Goal: Task Accomplishment & Management: Use online tool/utility

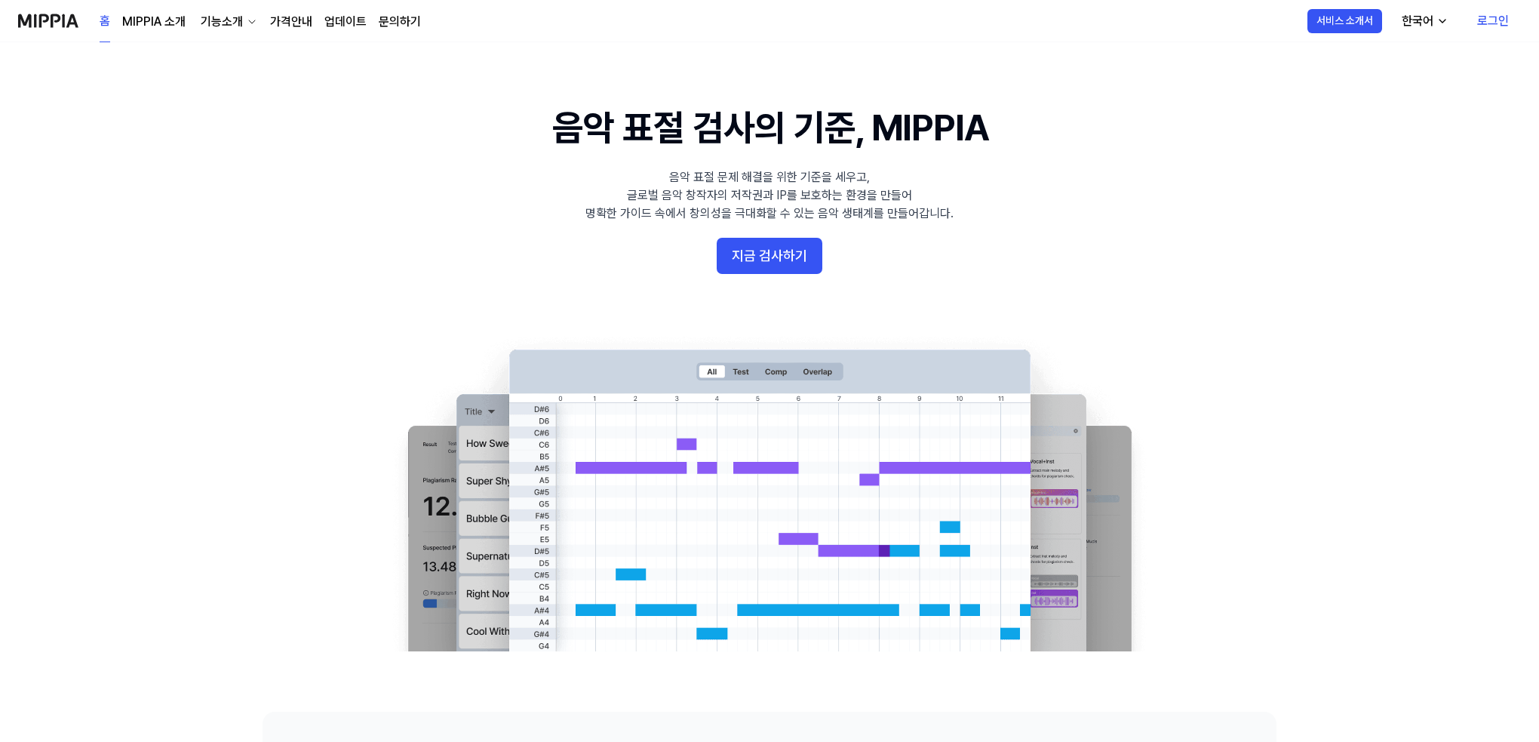
click at [1482, 23] on link "로그인" at bounding box center [1493, 21] width 56 height 42
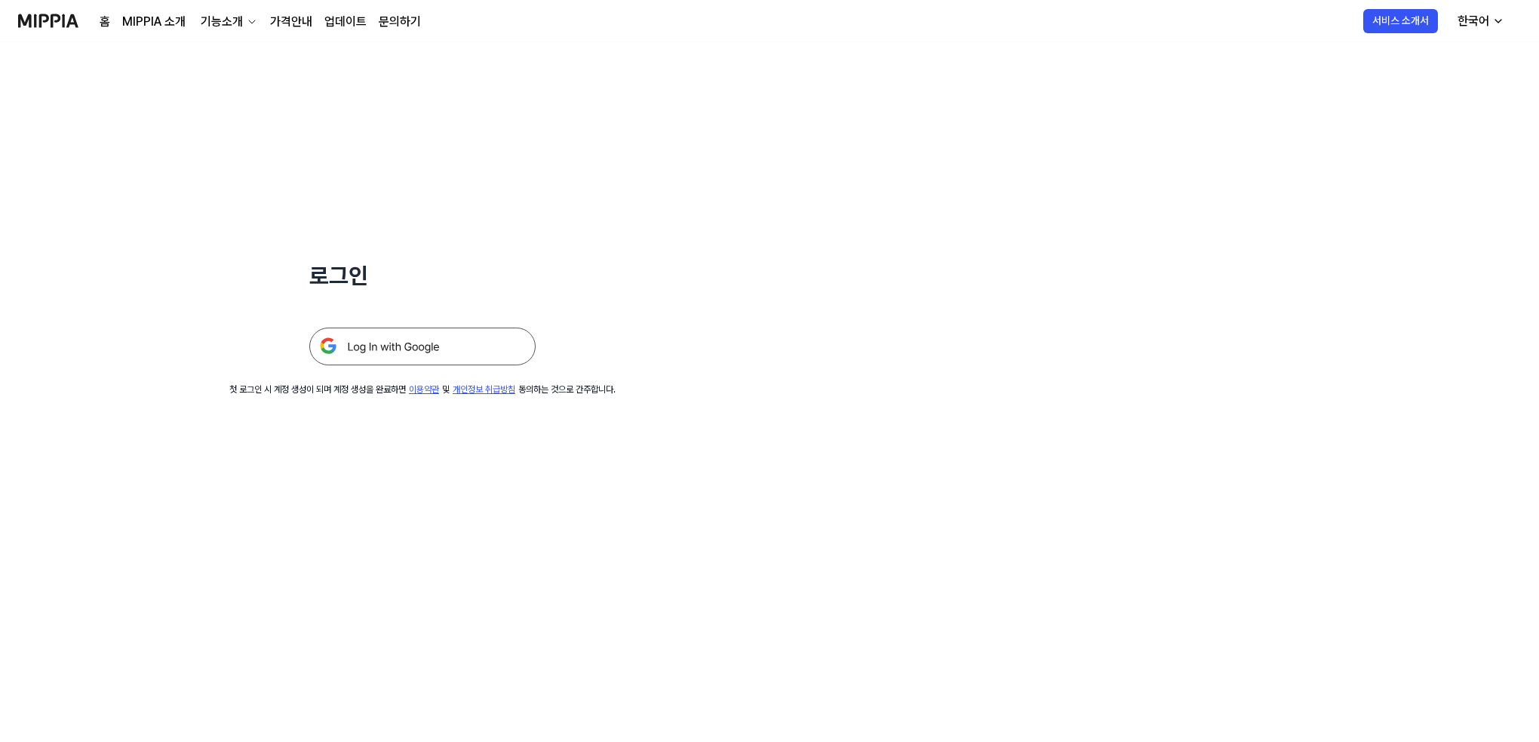
click at [502, 346] on img at bounding box center [422, 346] width 226 height 38
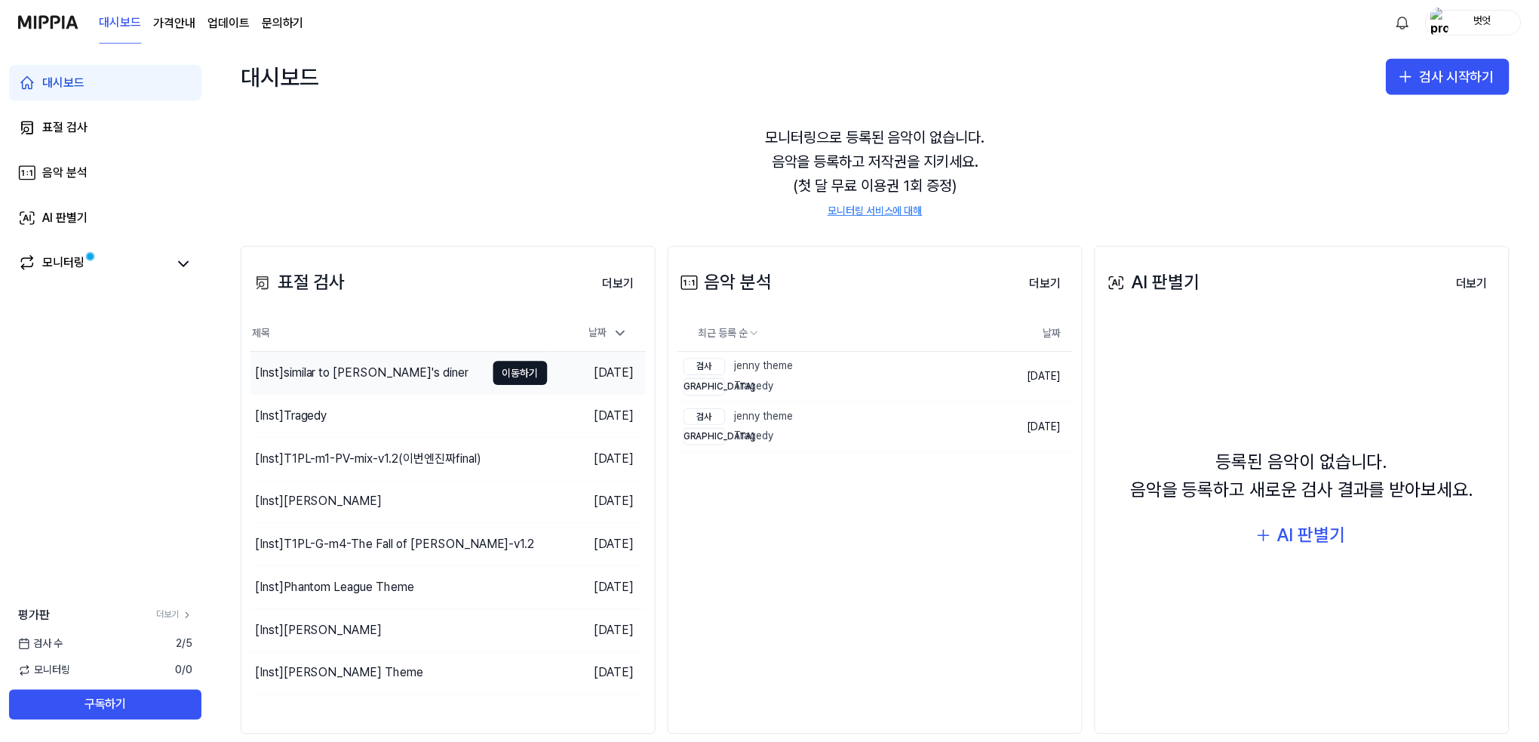
scroll to position [64, 0]
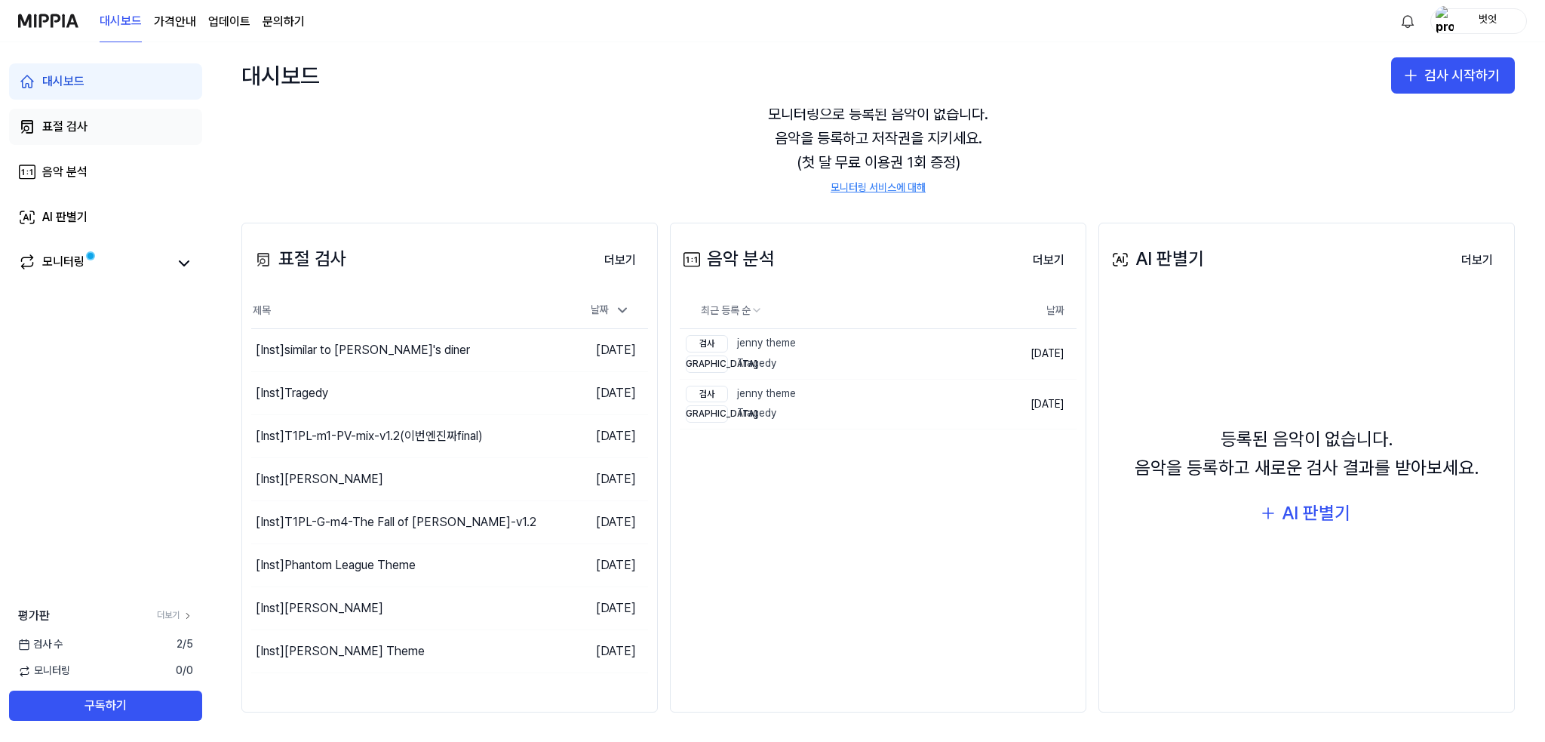
click at [71, 133] on div "표절 검사" at bounding box center [64, 127] width 45 height 18
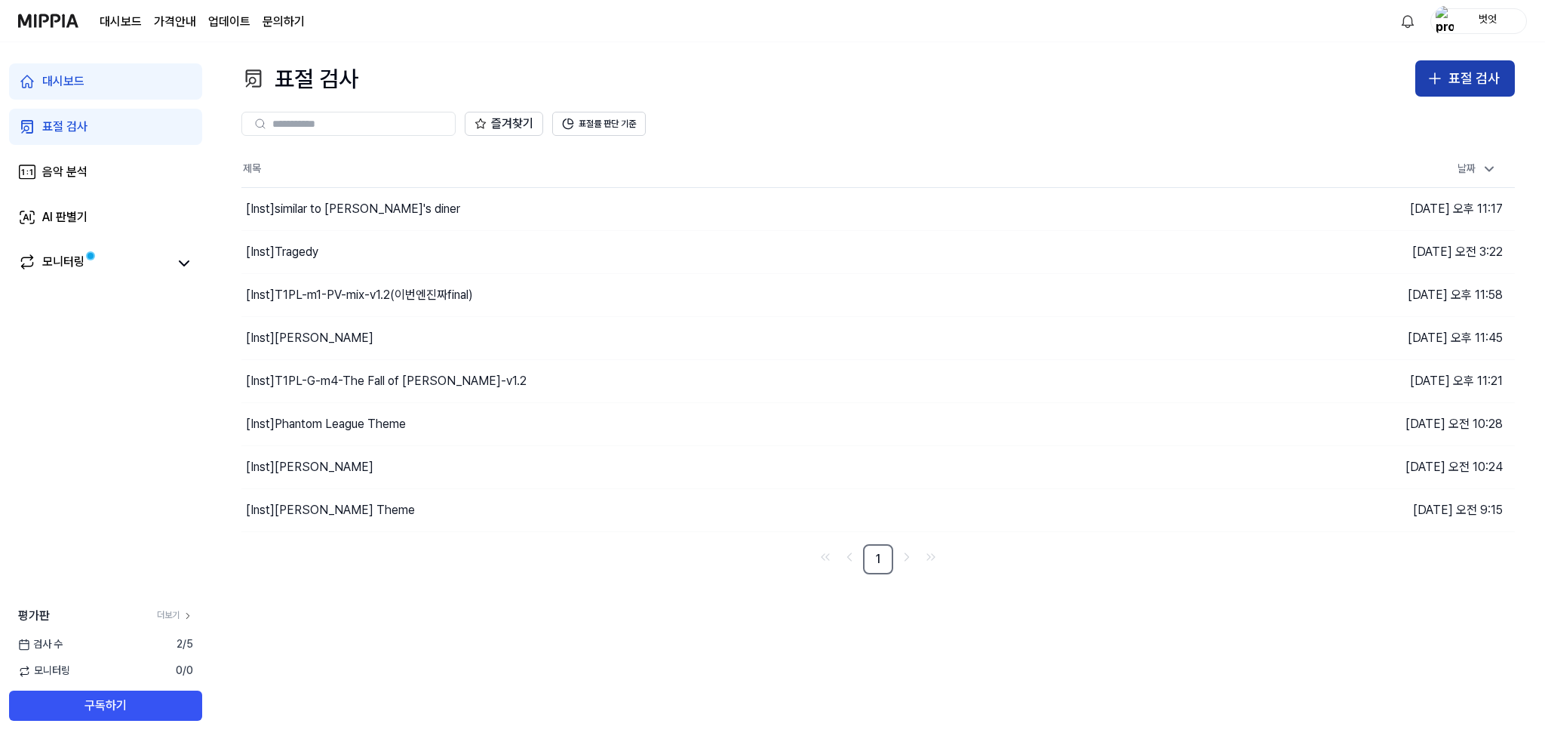
click at [1449, 64] on button "표절 검사" at bounding box center [1466, 78] width 100 height 36
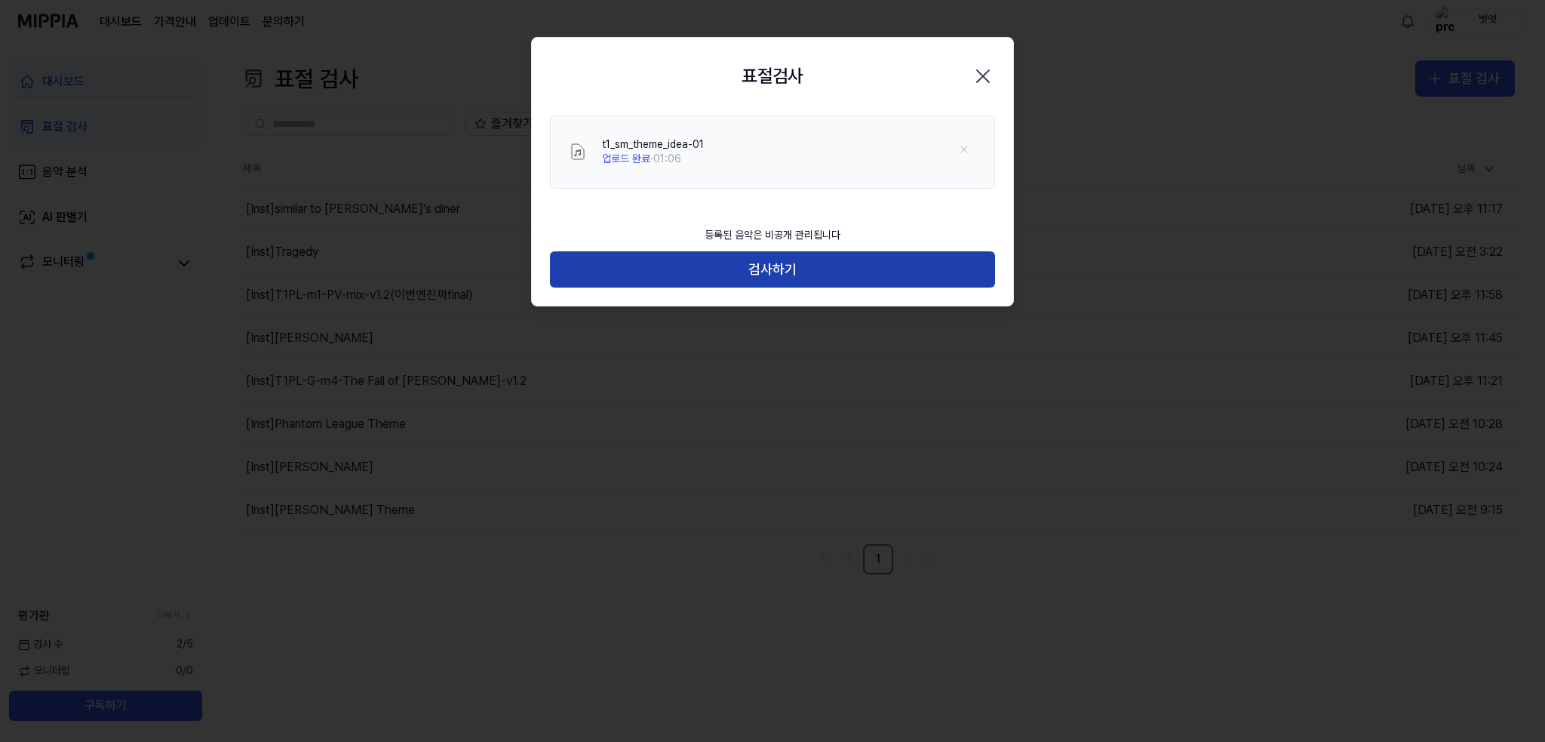
click at [758, 271] on button "검사하기" at bounding box center [772, 269] width 445 height 36
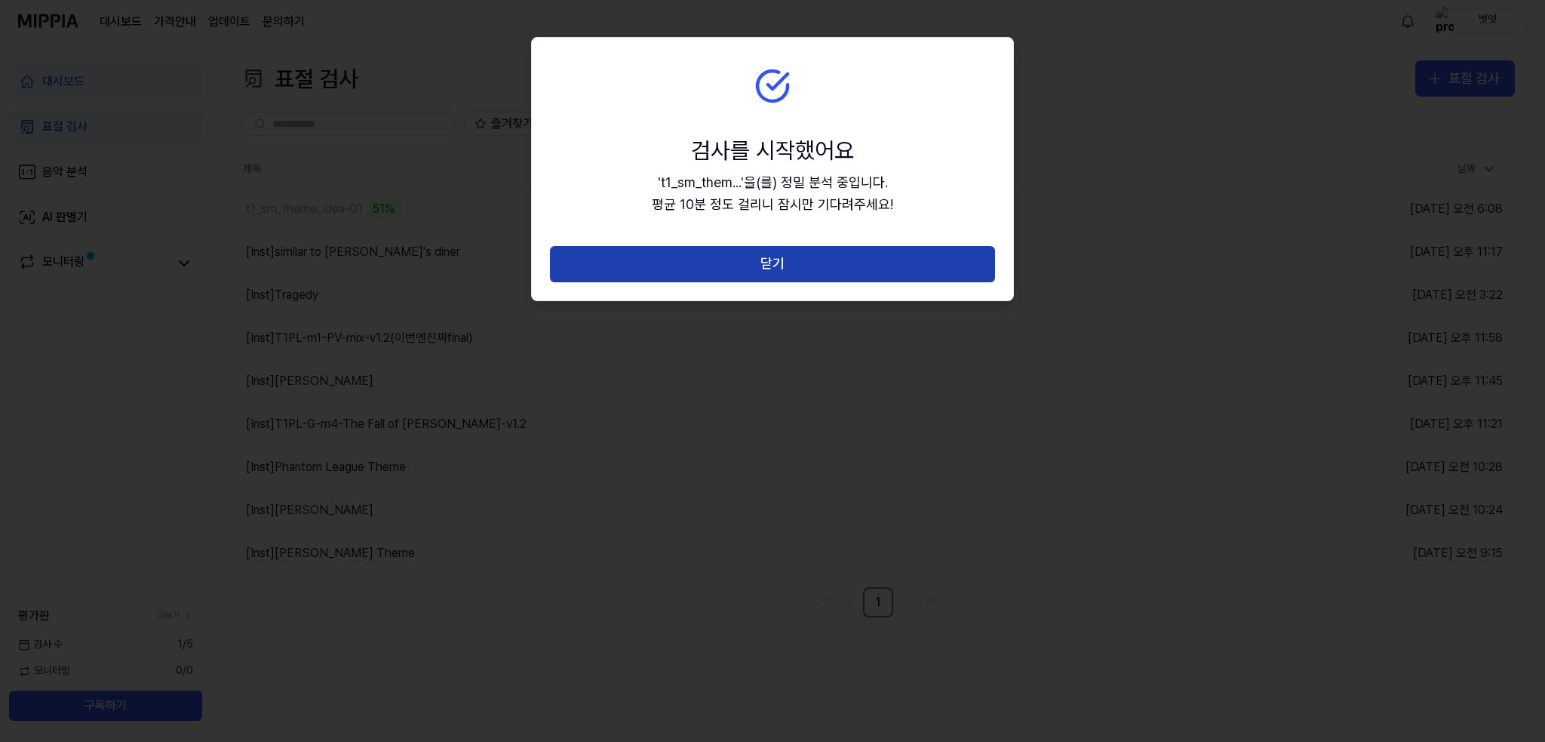
click at [773, 259] on button "닫기" at bounding box center [772, 264] width 445 height 36
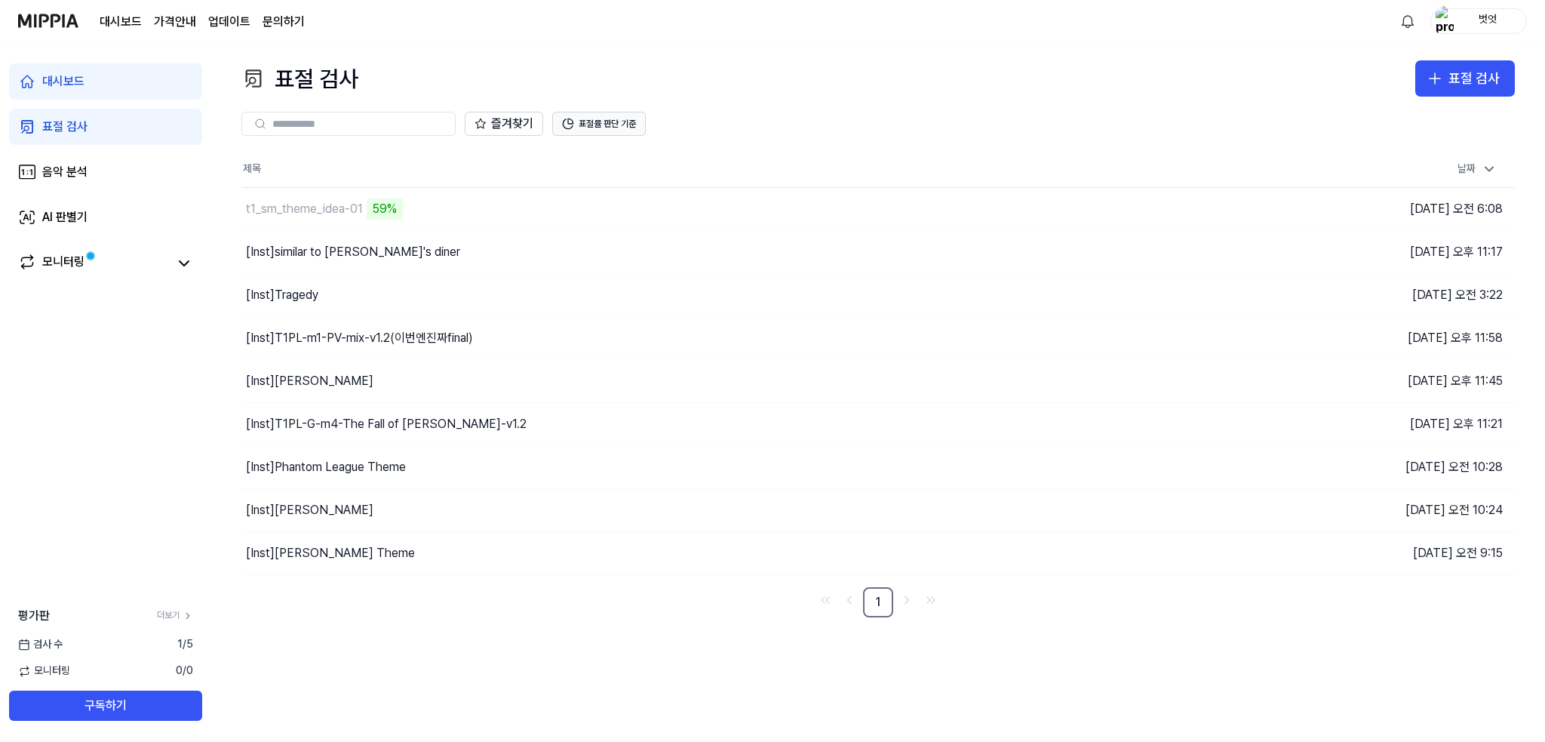
click at [620, 122] on button "표절률 판단 기준" at bounding box center [599, 124] width 94 height 24
click at [936, 108] on div "즐겨찾기 표절률 판단 기준" at bounding box center [878, 124] width 1274 height 54
click at [681, 215] on div "t1_sm_theme_idea-01" at bounding box center [654, 209] width 827 height 42
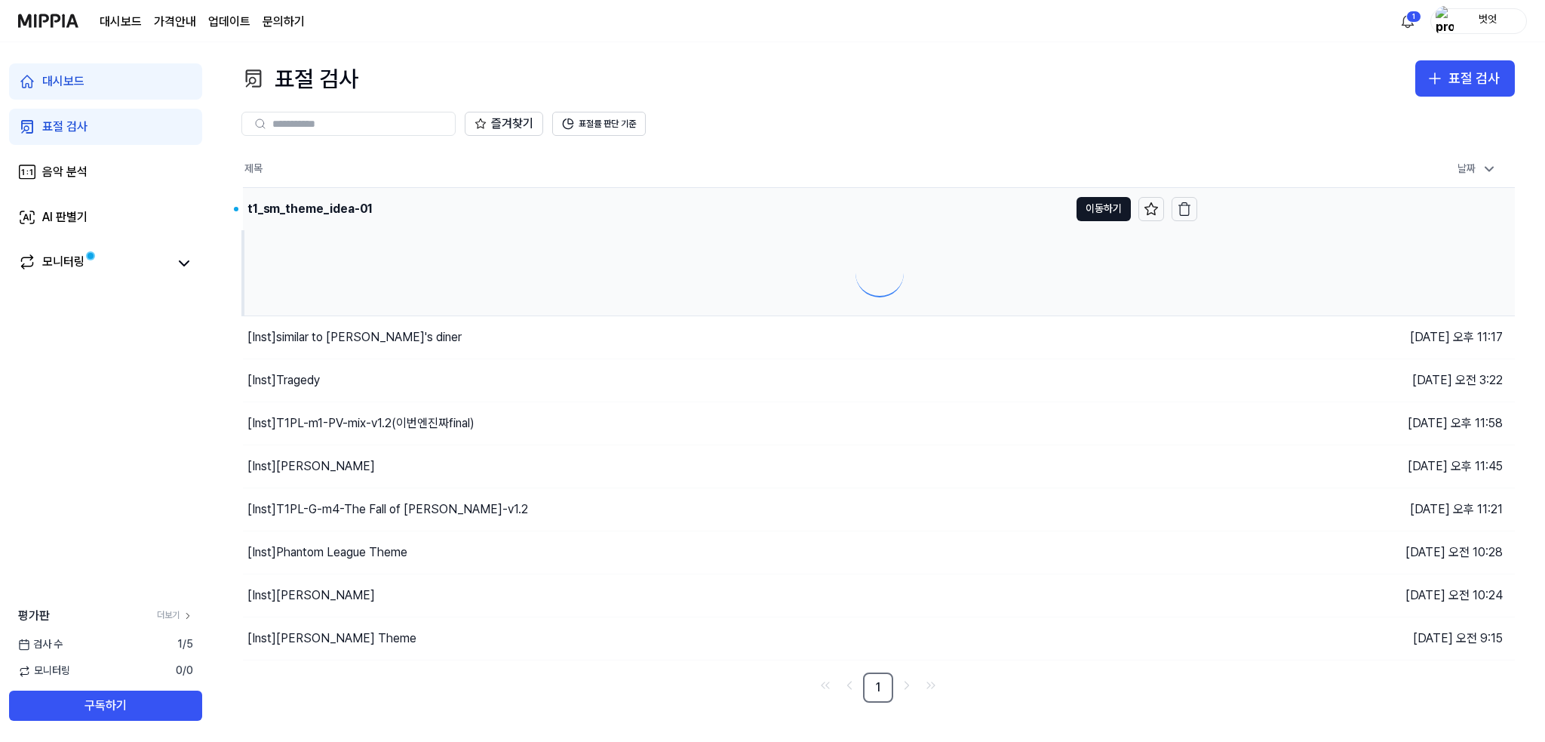
click at [681, 215] on div "t1_sm_theme_idea-01" at bounding box center [656, 209] width 826 height 42
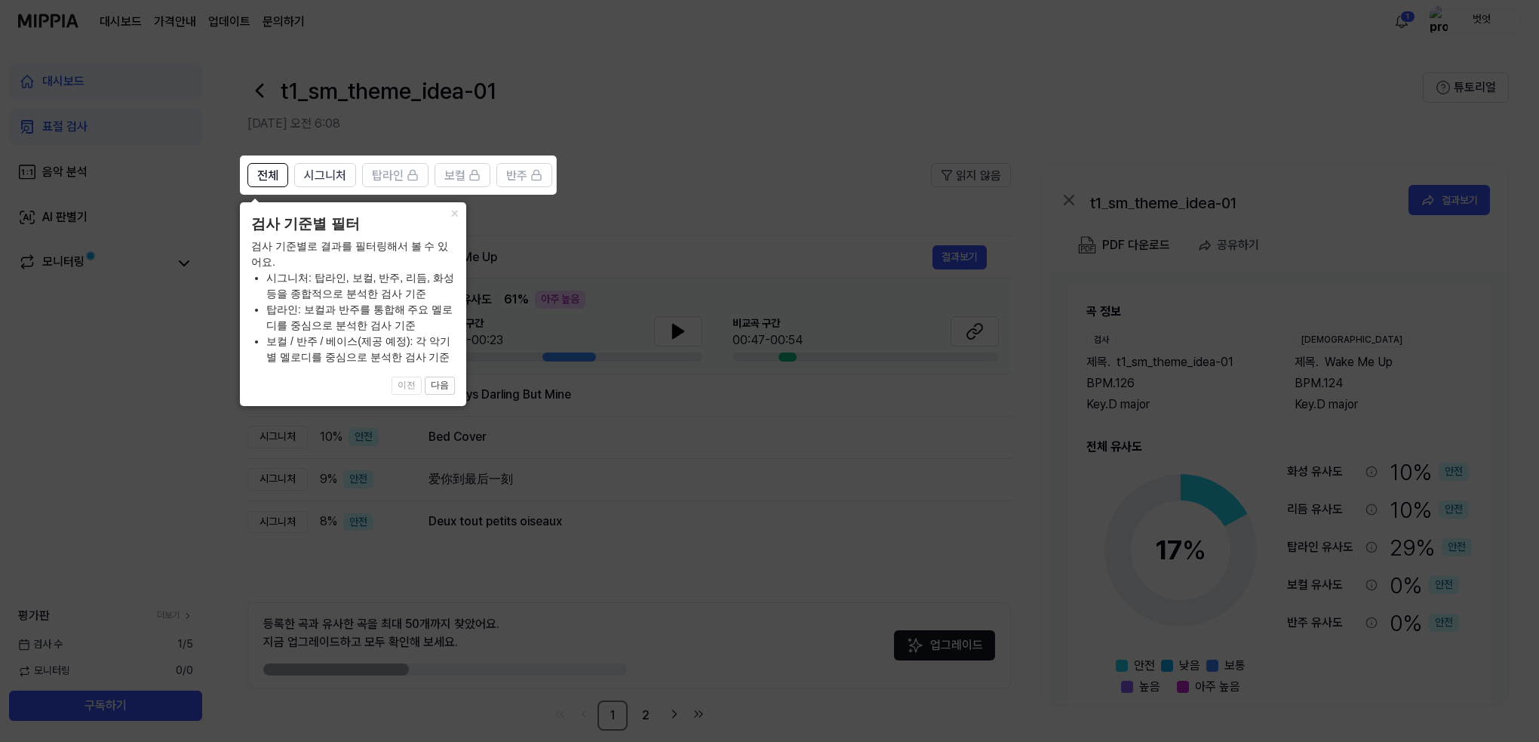
click at [681, 215] on icon at bounding box center [772, 371] width 1545 height 742
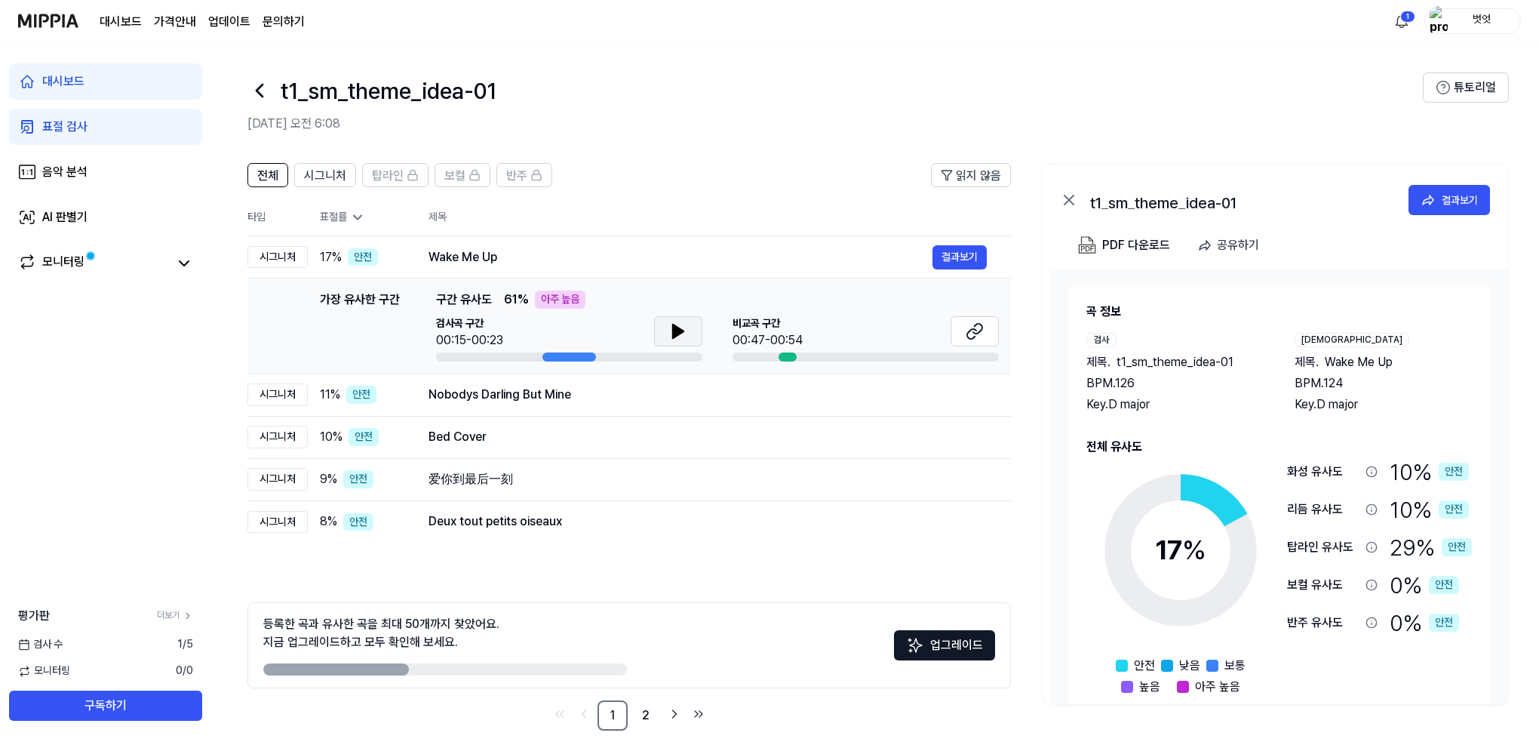
click at [673, 338] on icon at bounding box center [678, 331] width 11 height 14
click at [973, 329] on icon at bounding box center [971, 334] width 9 height 10
click at [669, 334] on icon at bounding box center [678, 331] width 18 height 18
click at [672, 334] on icon at bounding box center [678, 331] width 18 height 18
click at [669, 327] on icon at bounding box center [678, 331] width 18 height 18
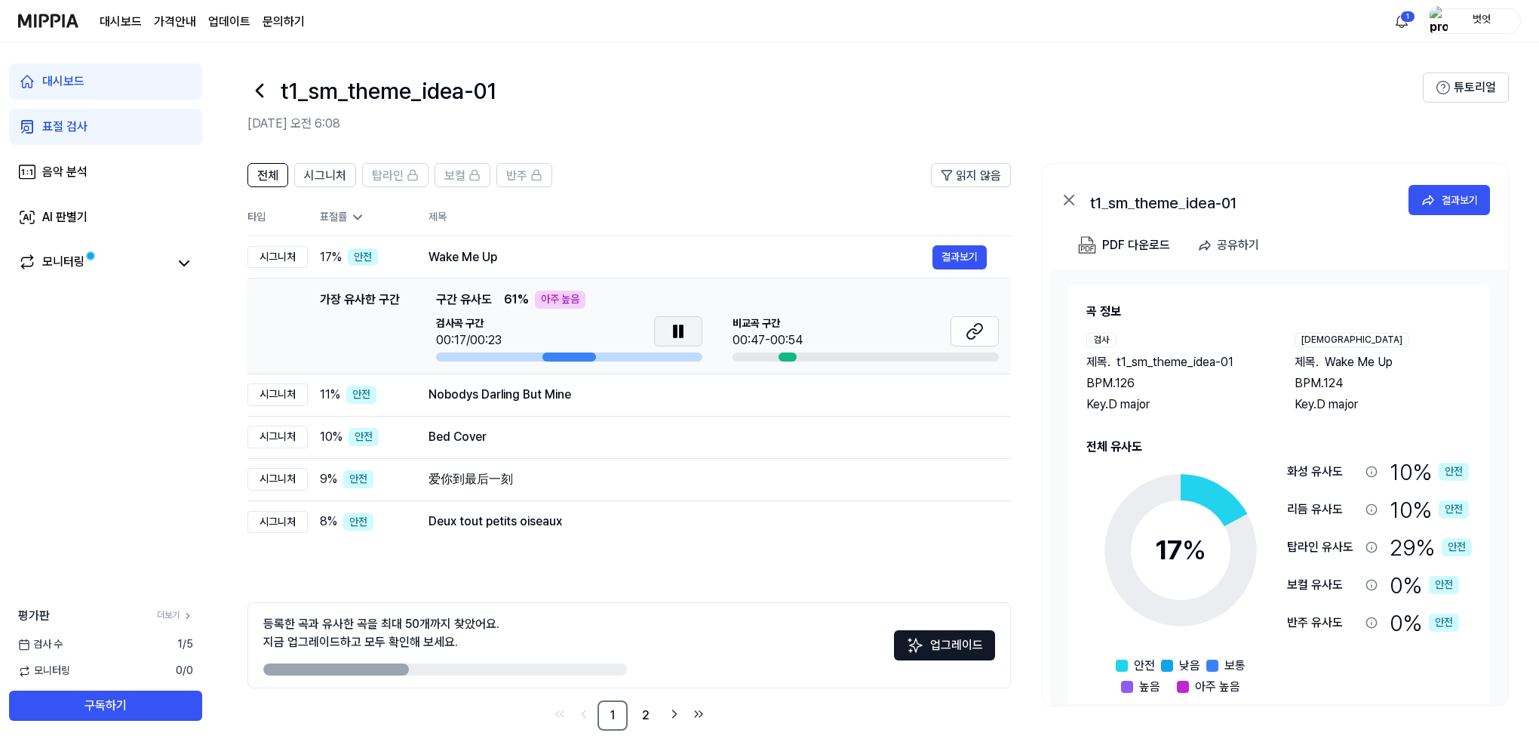
click at [670, 328] on icon at bounding box center [678, 331] width 18 height 18
click at [632, 389] on div "Nobodys Darling But Mine" at bounding box center [681, 395] width 504 height 18
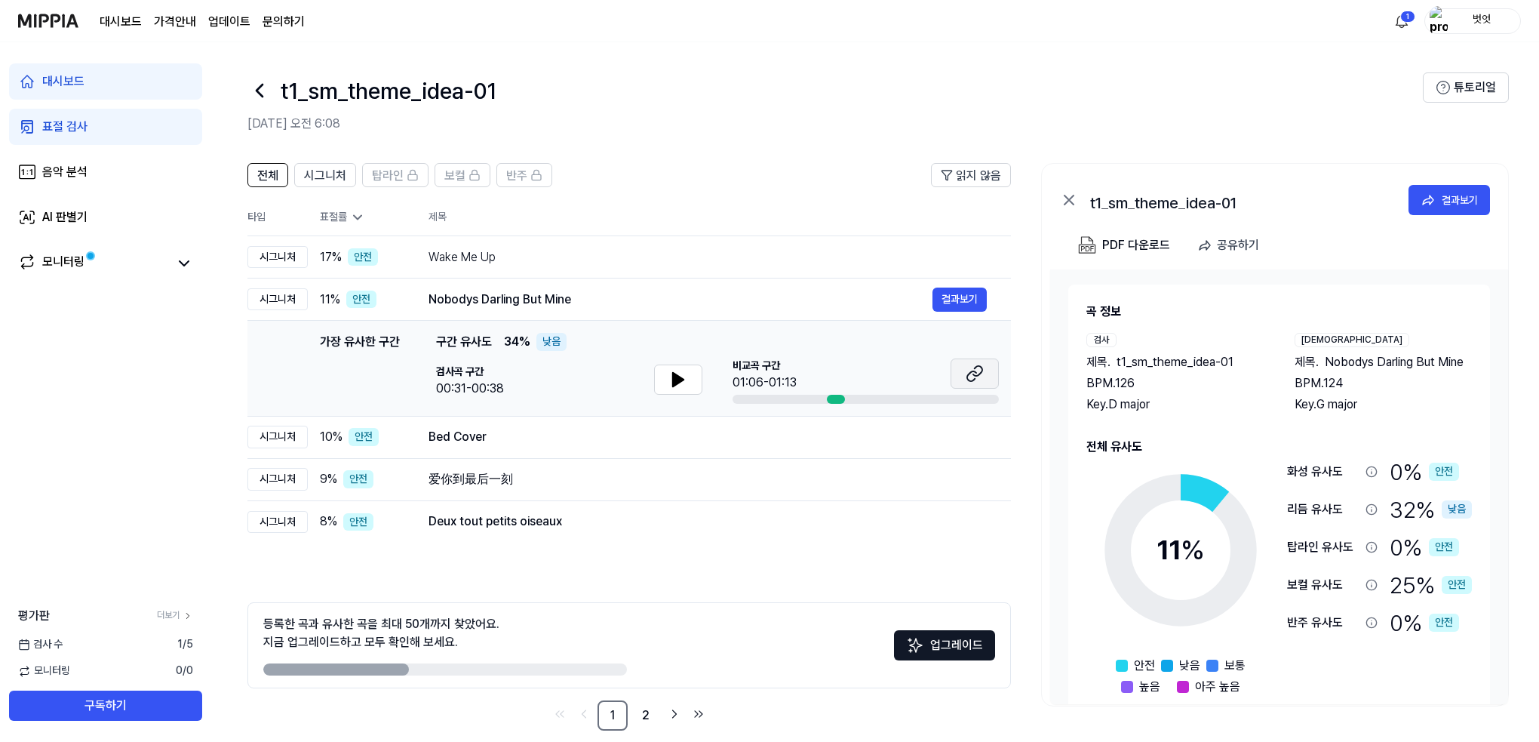
click at [984, 371] on button at bounding box center [975, 373] width 48 height 30
click at [687, 378] on button at bounding box center [678, 379] width 48 height 30
click at [437, 295] on div "Nobodys Darling But Mine" at bounding box center [681, 300] width 504 height 18
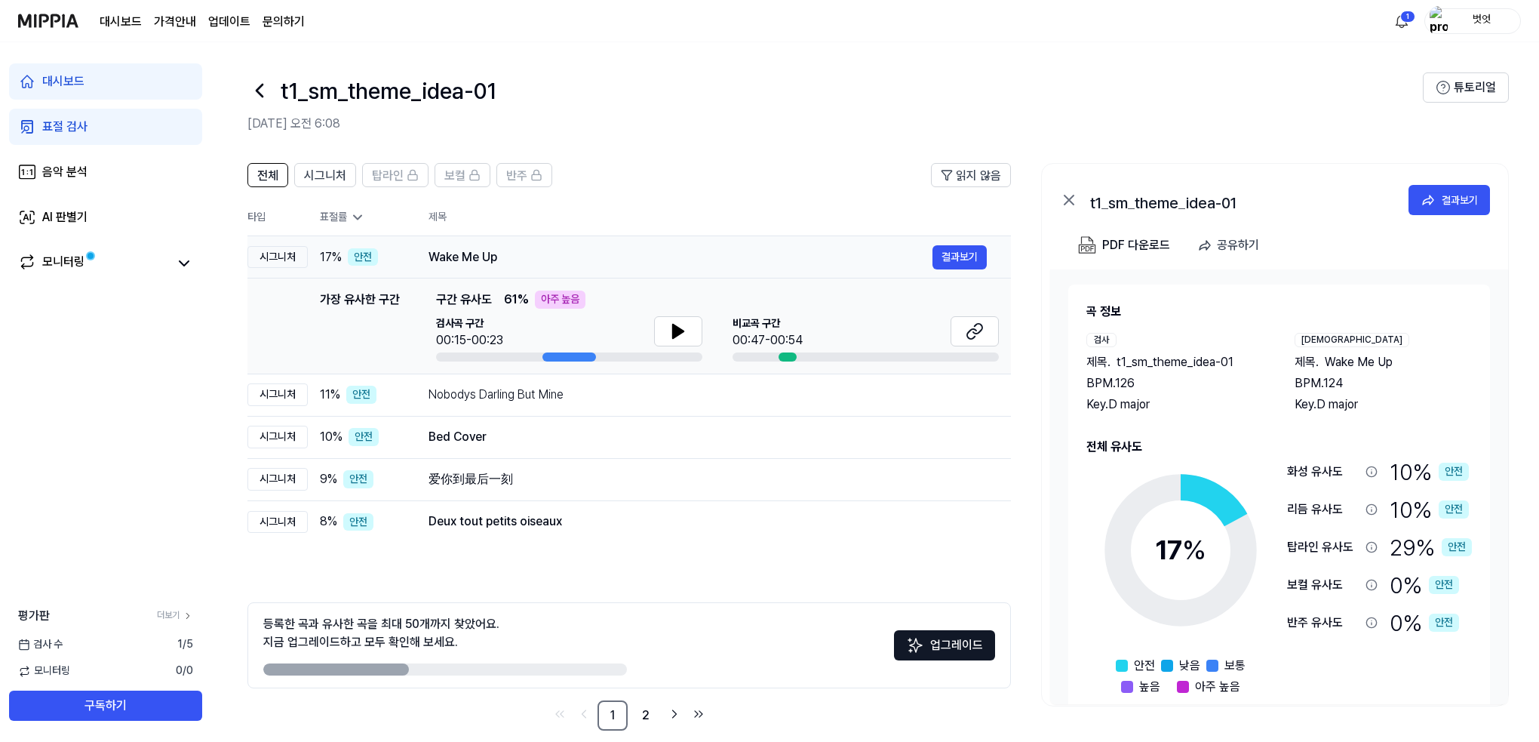
click at [427, 260] on td "Wake Me Up 결과보기" at bounding box center [707, 257] width 607 height 42
click at [80, 87] on div "대시보드" at bounding box center [63, 81] width 42 height 18
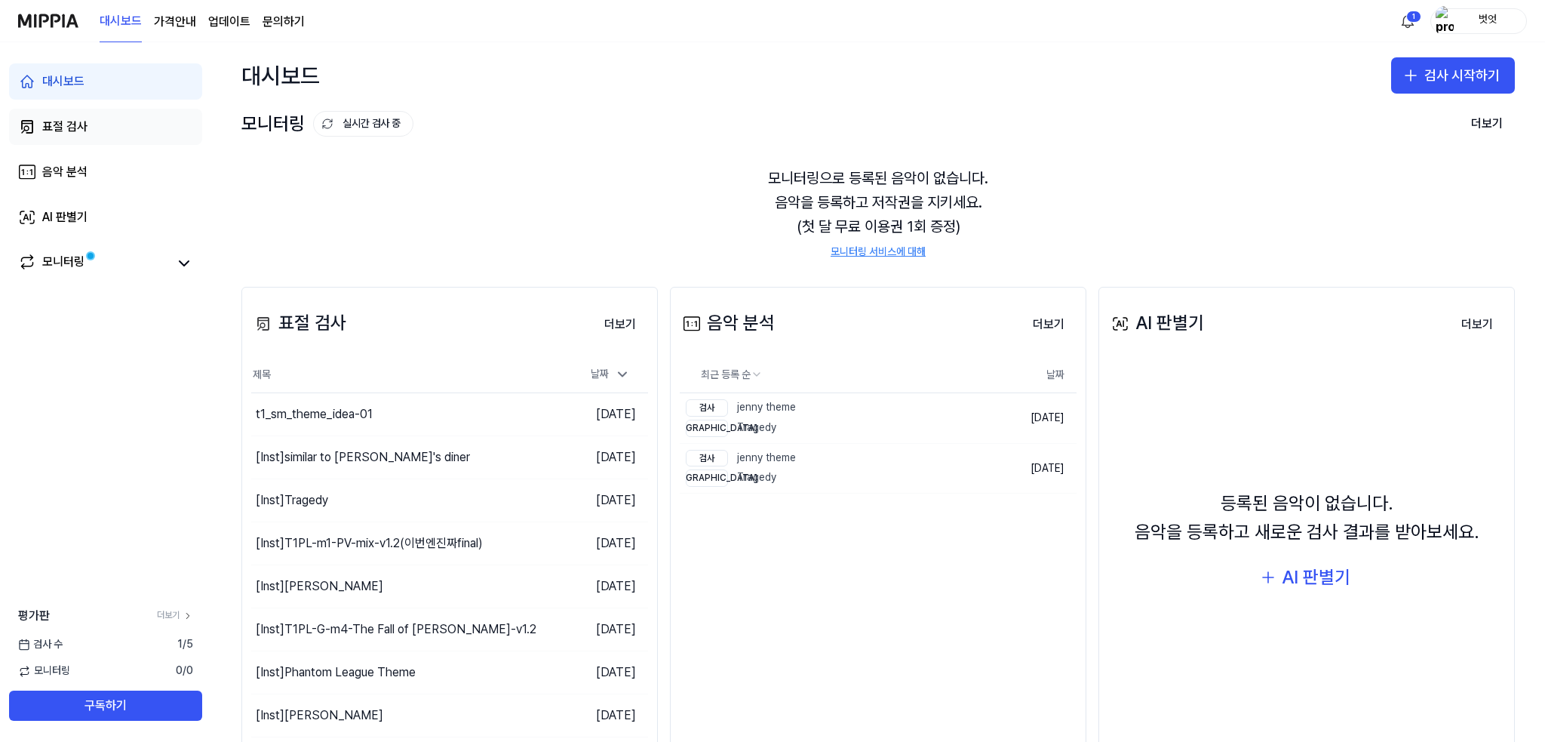
click at [85, 117] on link "표절 검사" at bounding box center [105, 127] width 193 height 36
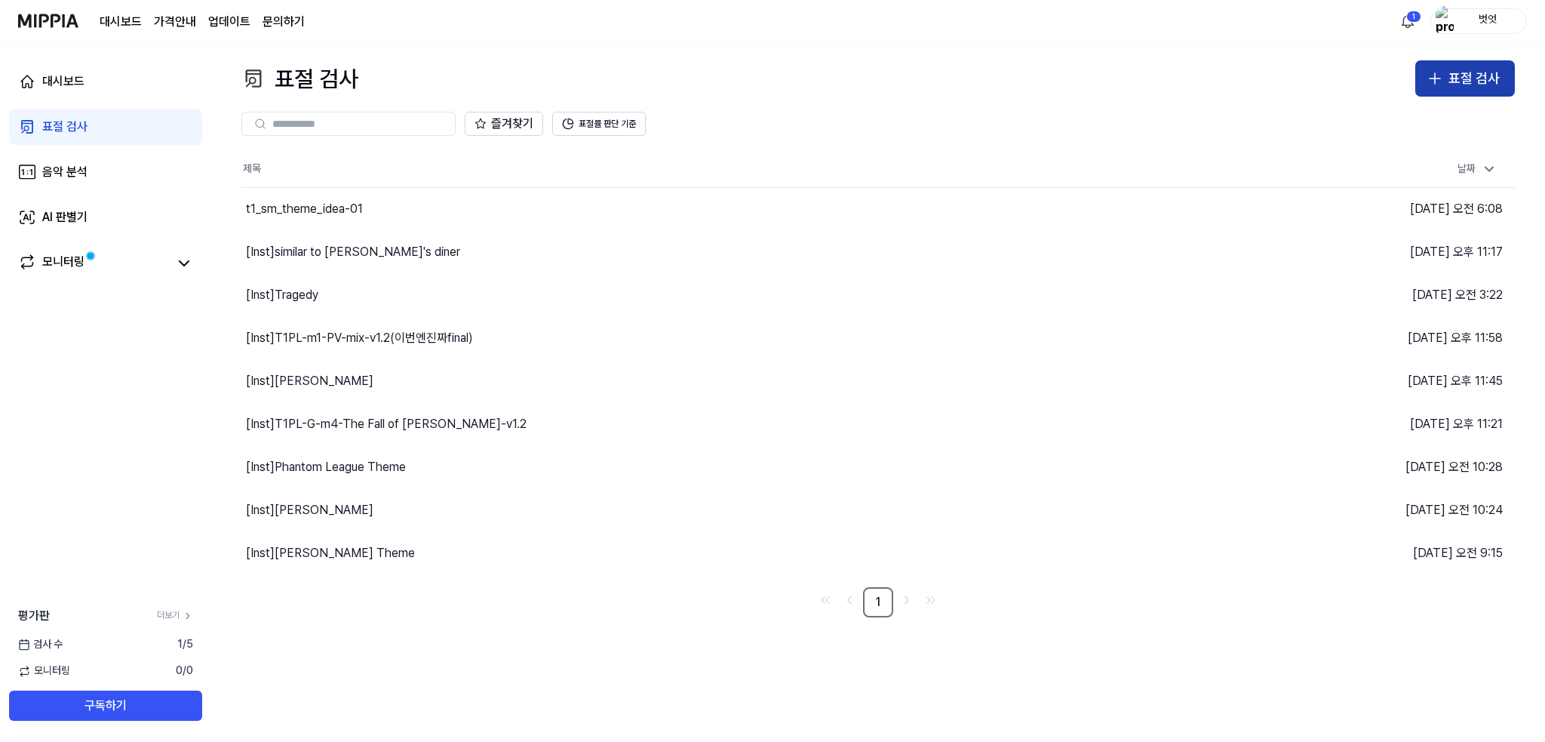
click at [1449, 68] on button "표절 검사" at bounding box center [1466, 78] width 100 height 36
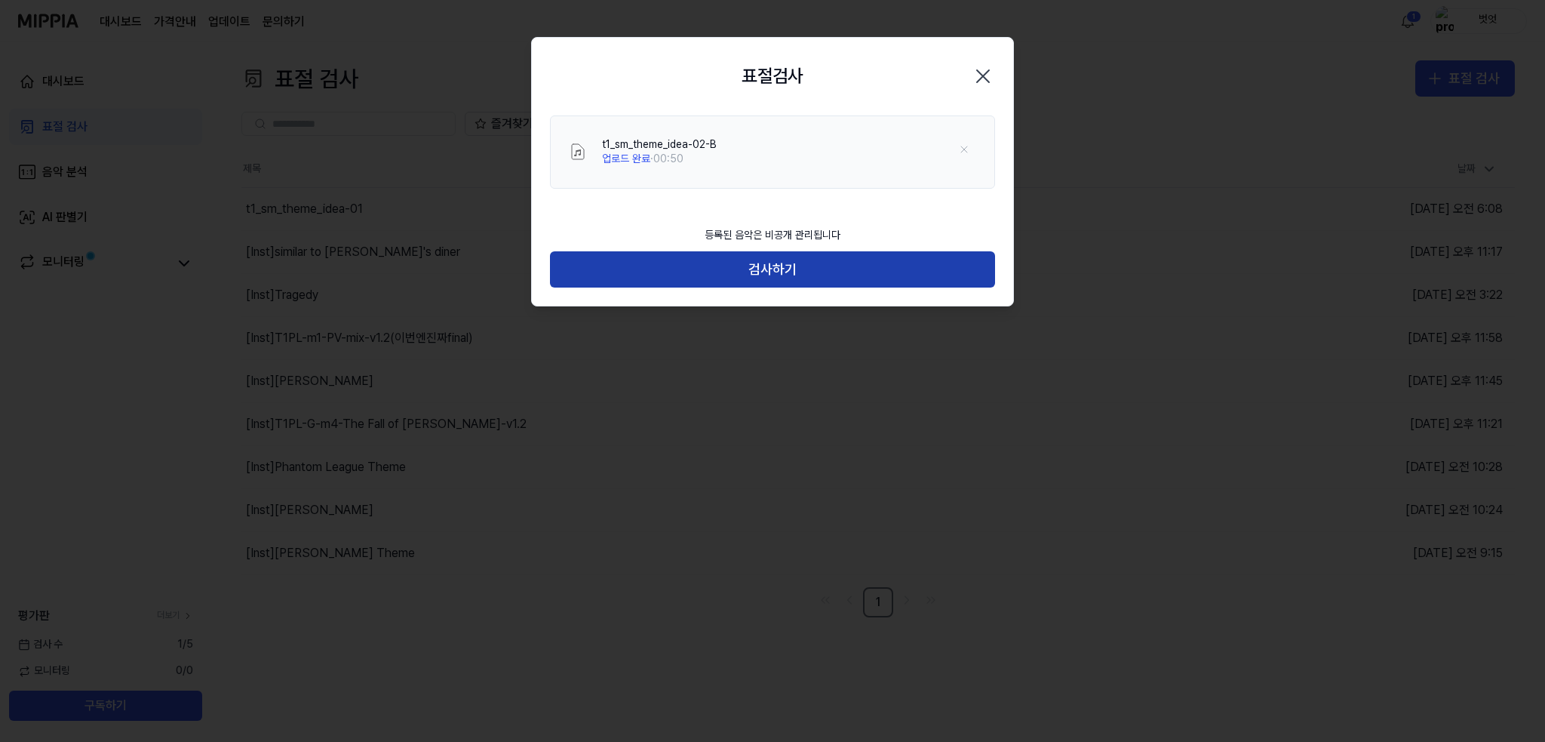
click at [770, 252] on button "검사하기" at bounding box center [772, 269] width 445 height 36
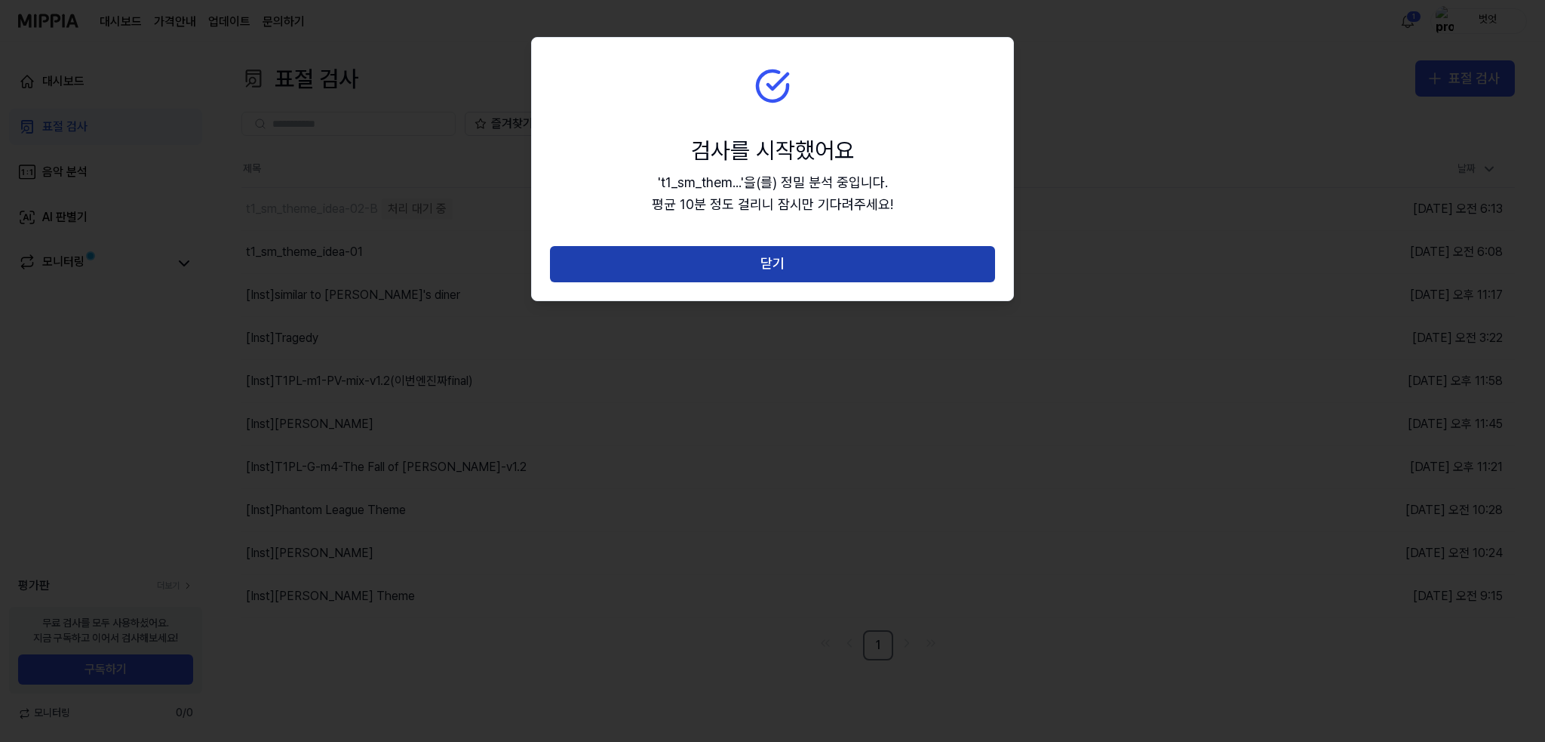
click at [771, 267] on button "닫기" at bounding box center [772, 264] width 445 height 36
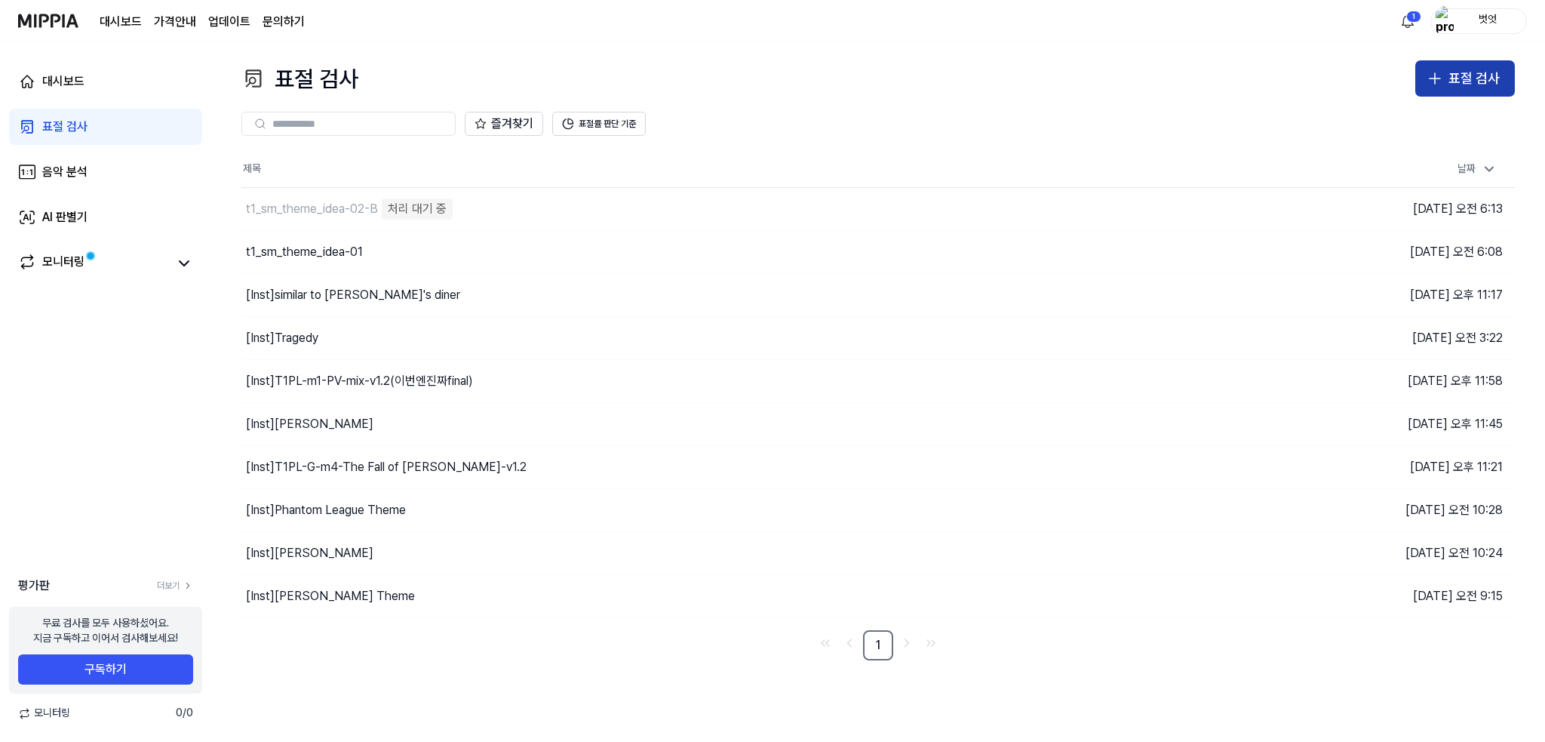
click at [1437, 81] on icon "button" at bounding box center [1435, 78] width 18 height 18
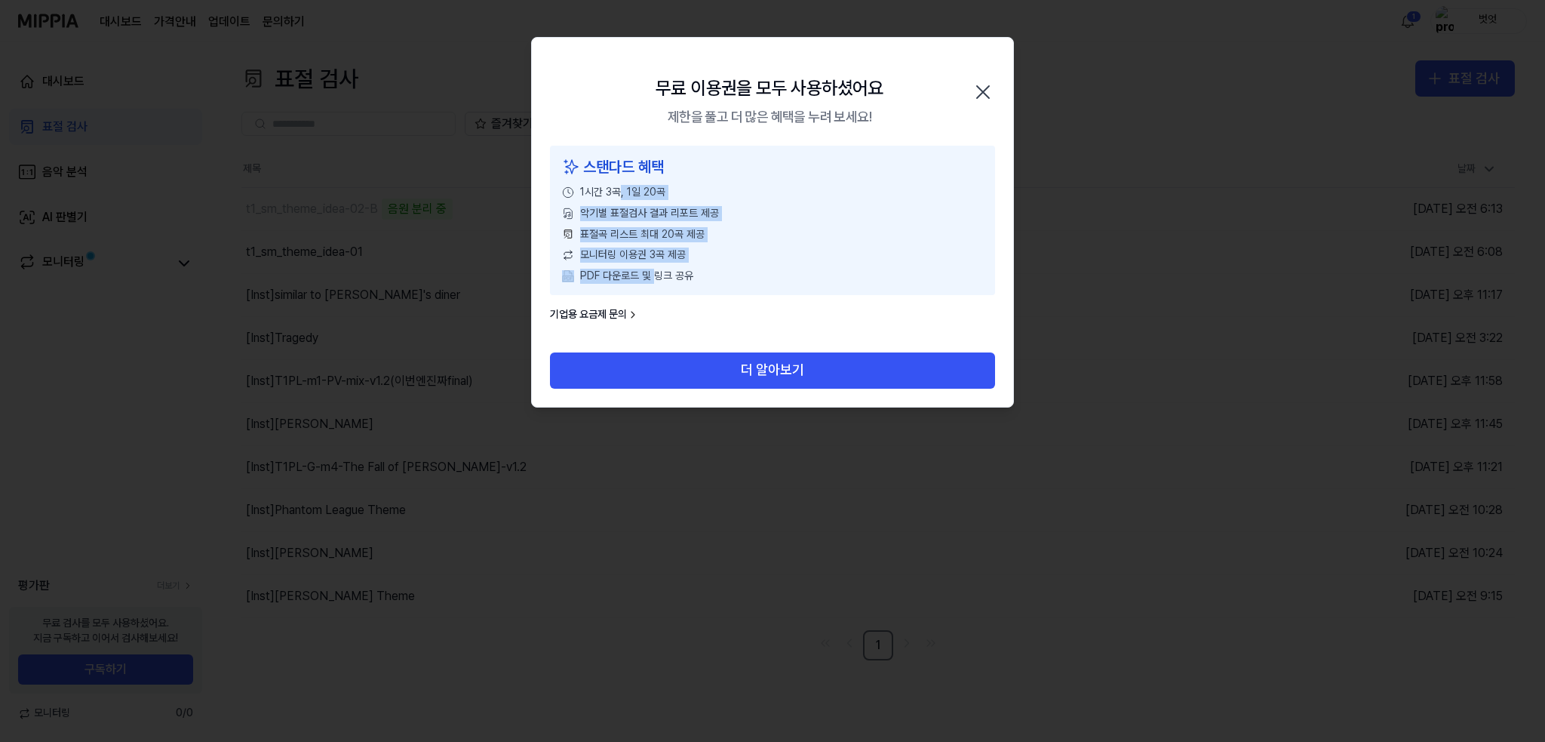
drag, startPoint x: 620, startPoint y: 190, endPoint x: 656, endPoint y: 265, distance: 83.0
click at [656, 265] on div "스탠다드 혜택 1시간 3곡, 1일 20곡 악기별 표절검사 결과 리포트 제공 표절곡 리스트 최대 20곡 제공 모니터링 이용권 3곡 제공 PDF …" at bounding box center [772, 220] width 445 height 149
click at [989, 89] on icon "button" at bounding box center [983, 92] width 24 height 24
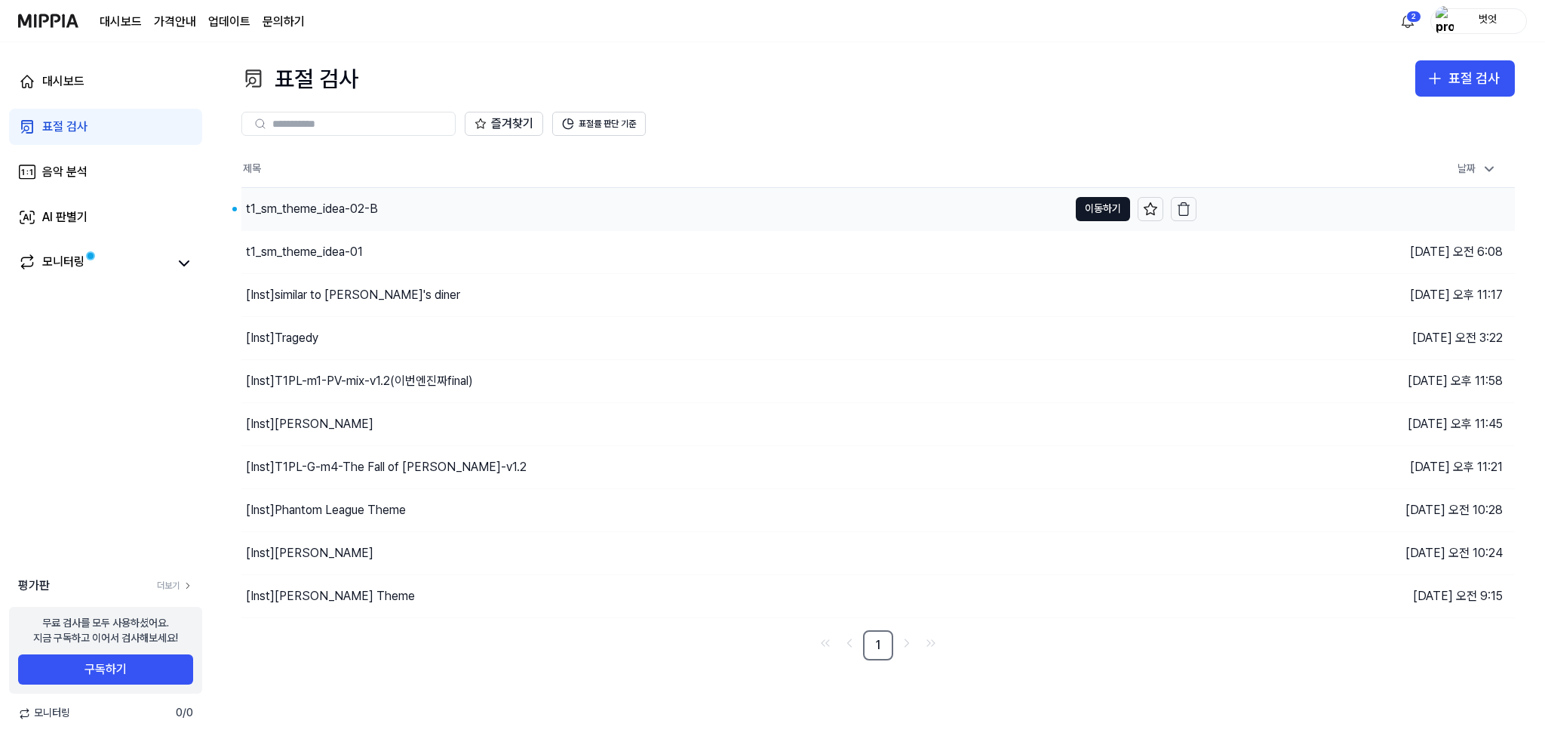
click at [397, 221] on div "t1_sm_theme_idea-02-B" at bounding box center [654, 209] width 827 height 42
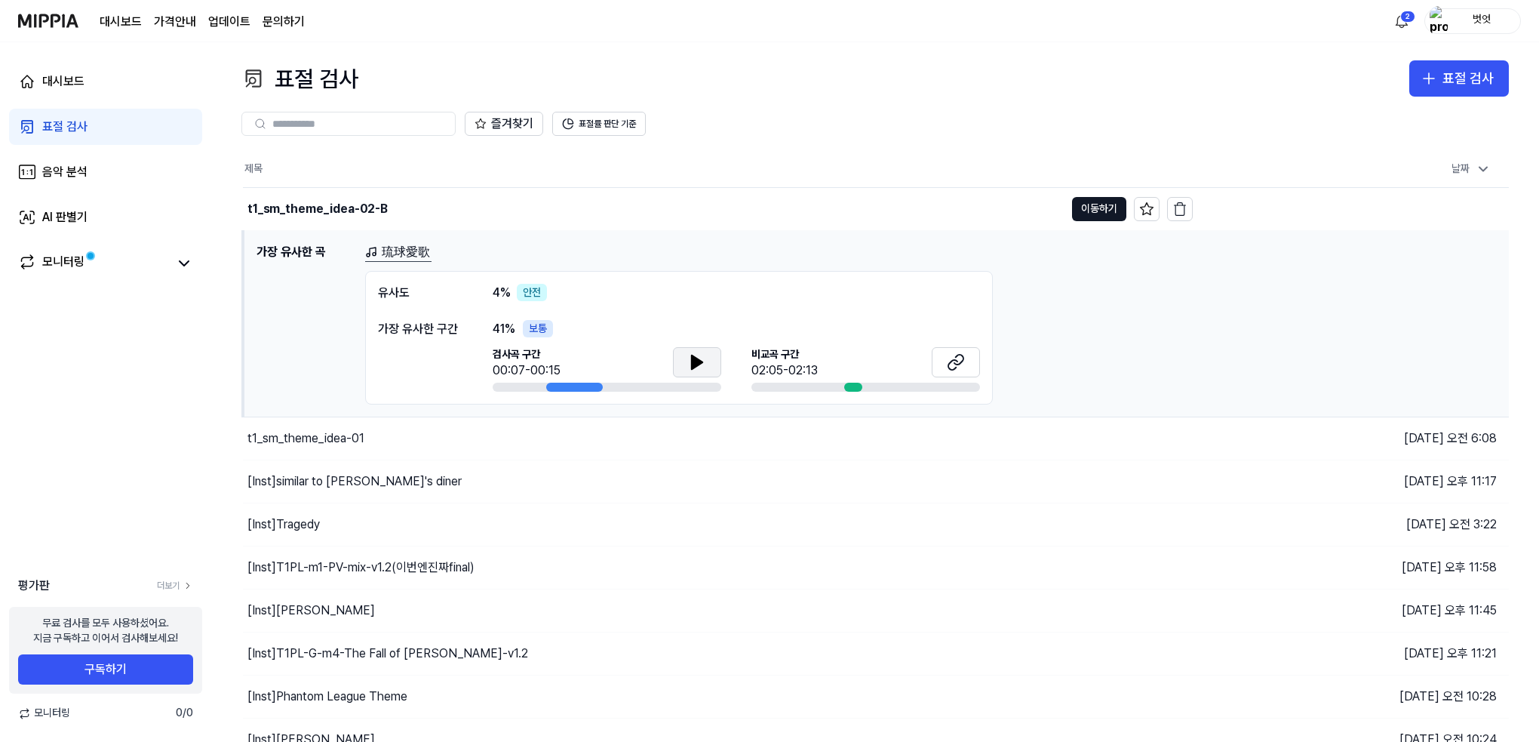
click at [706, 353] on button at bounding box center [697, 362] width 48 height 30
click at [706, 356] on button at bounding box center [697, 362] width 48 height 30
click at [949, 363] on icon at bounding box center [953, 364] width 9 height 10
click at [340, 214] on div "t1_sm_theme_idea-02-B" at bounding box center [318, 209] width 140 height 18
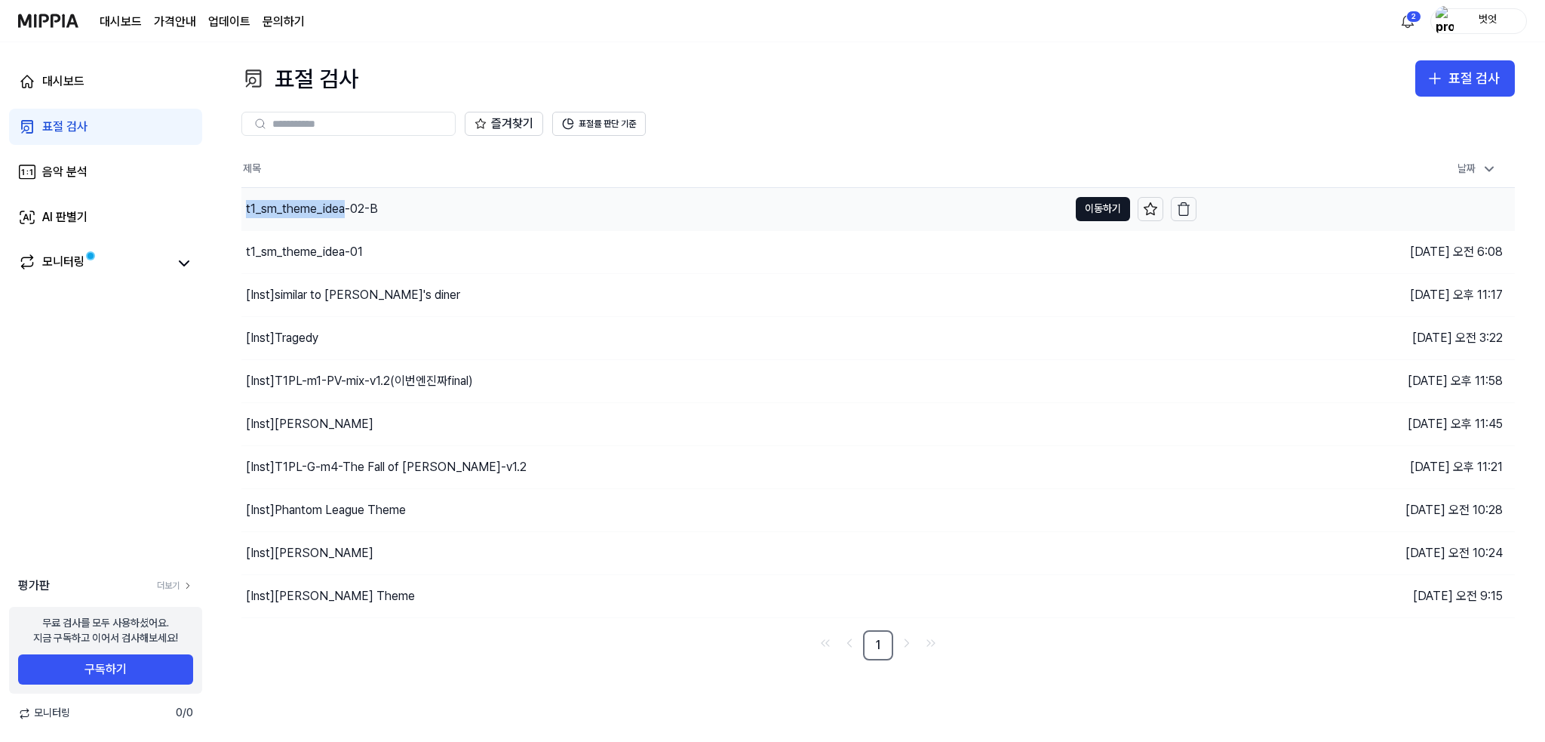
click at [340, 214] on div "t1_sm_theme_idea-02-B" at bounding box center [312, 209] width 132 height 18
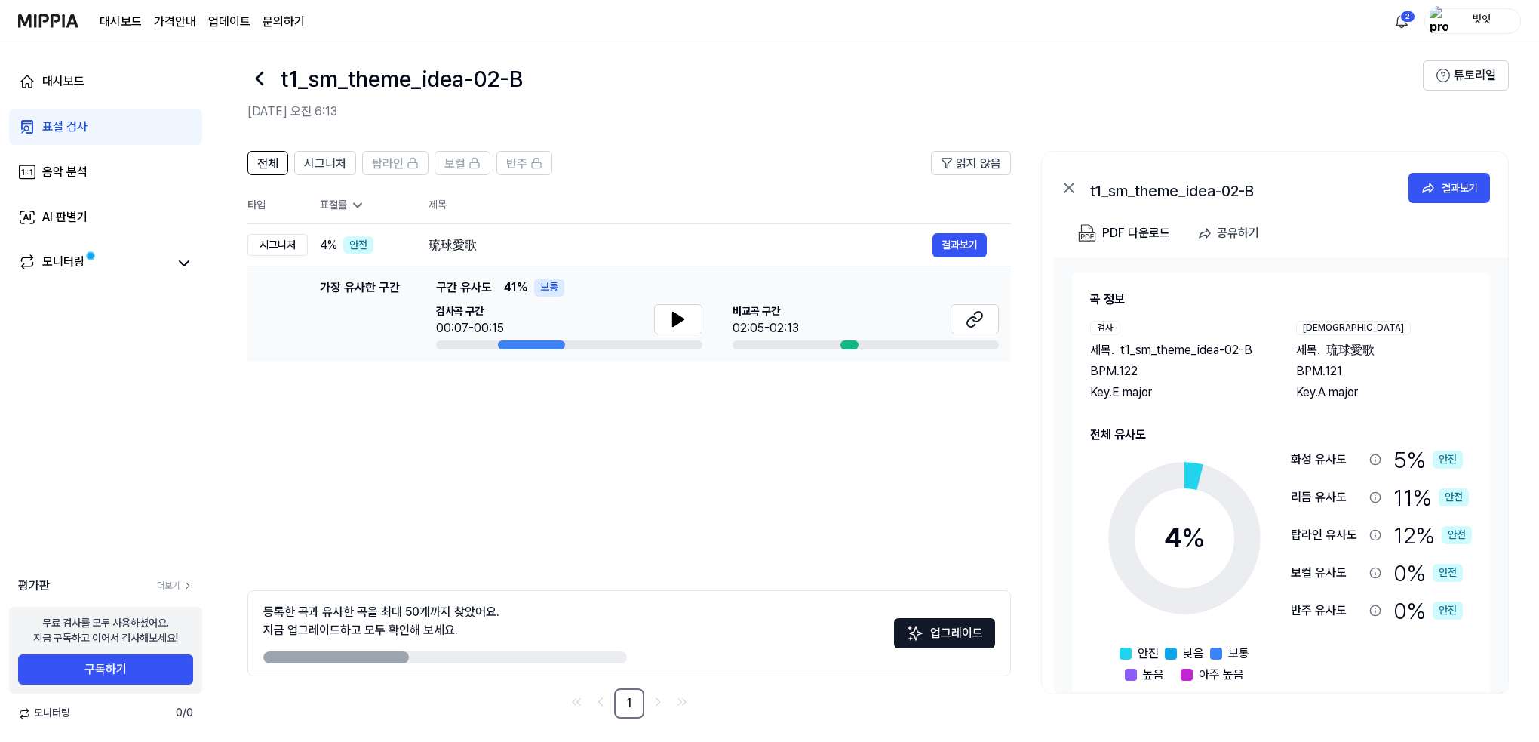
scroll to position [18, 0]
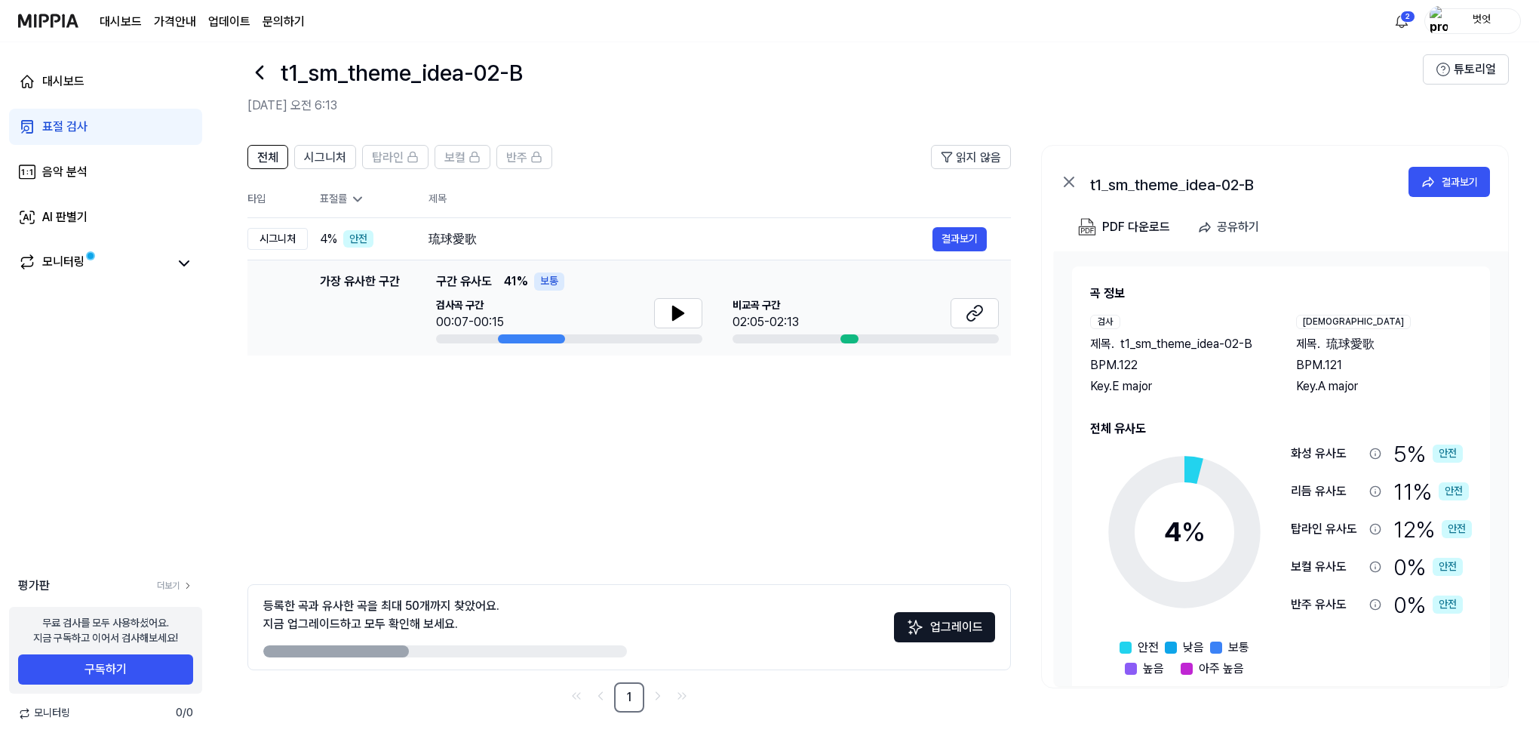
click at [263, 73] on icon at bounding box center [260, 72] width 24 height 24
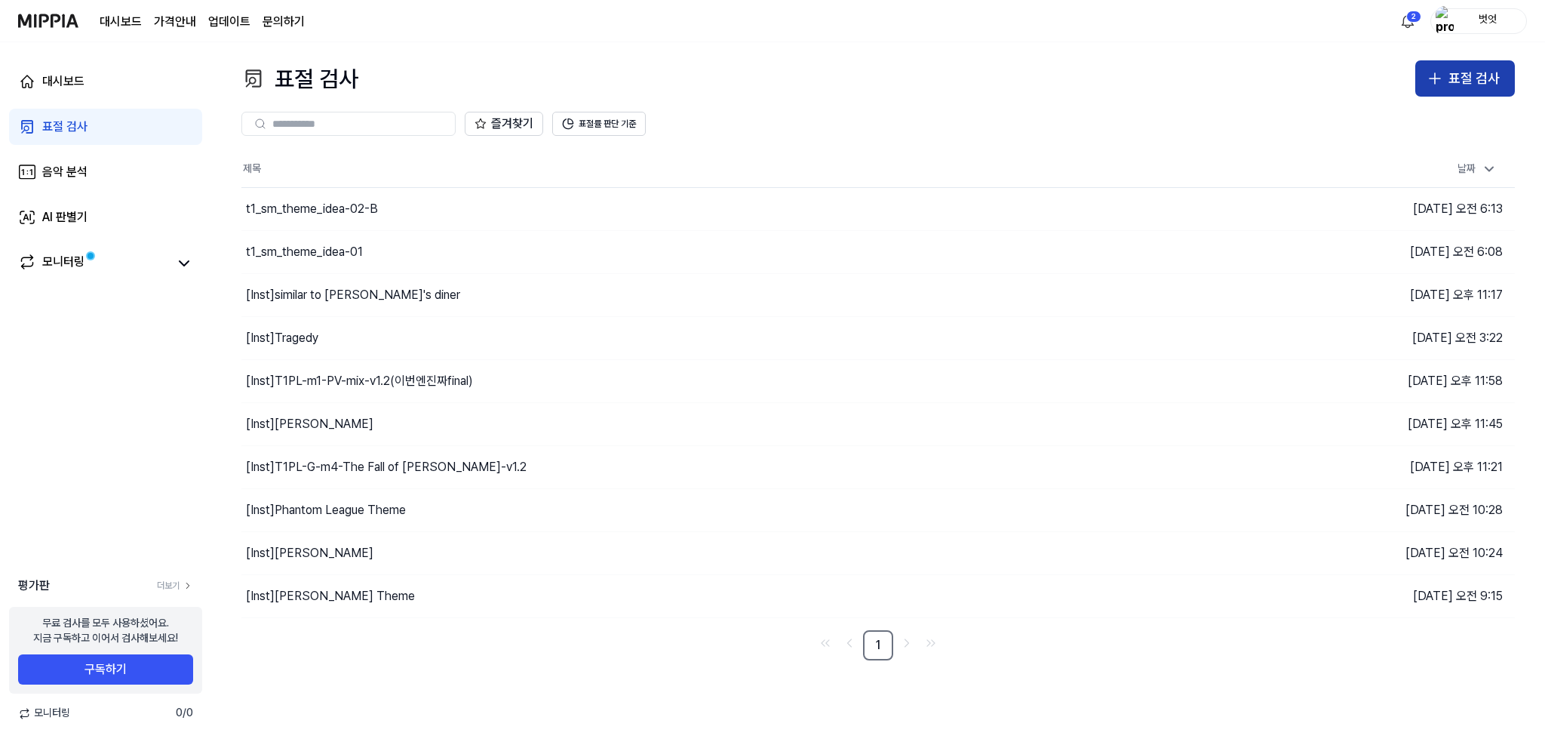
click at [1497, 75] on div "표절 검사" at bounding box center [1474, 79] width 51 height 22
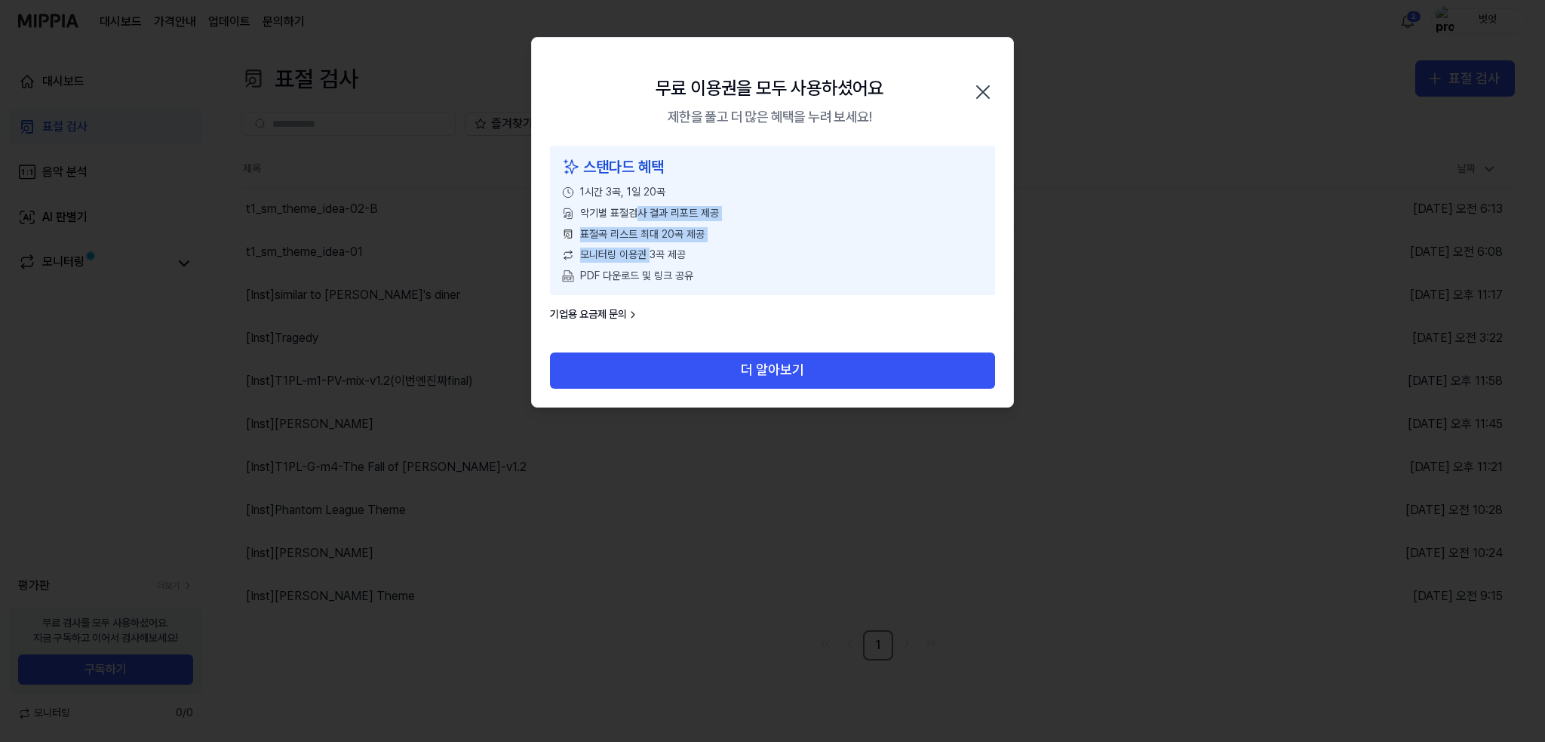
drag, startPoint x: 634, startPoint y: 201, endPoint x: 649, endPoint y: 273, distance: 74.0
click at [649, 273] on div "스탠다드 혜택 1시간 3곡, 1일 20곡 악기별 표절검사 결과 리포트 제공 표절곡 리스트 최대 20곡 제공 모니터링 이용권 3곡 제공 PDF …" at bounding box center [772, 220] width 445 height 149
click at [649, 273] on span "PDF 다운로드 및 링크 공유" at bounding box center [636, 276] width 113 height 15
click at [979, 90] on icon "button" at bounding box center [983, 92] width 24 height 24
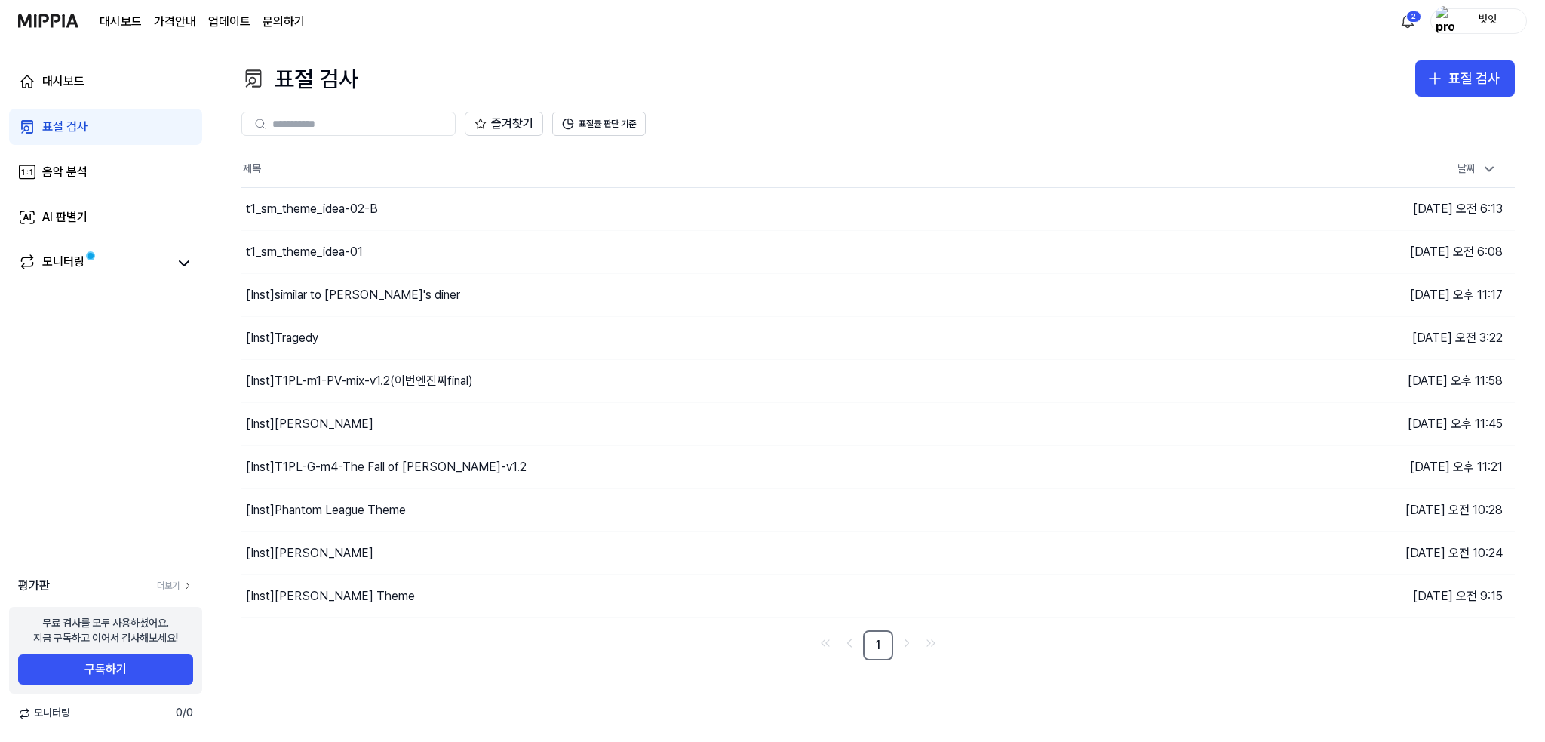
click at [1446, 28] on img "button" at bounding box center [1445, 21] width 18 height 30
